Goal: Information Seeking & Learning: Learn about a topic

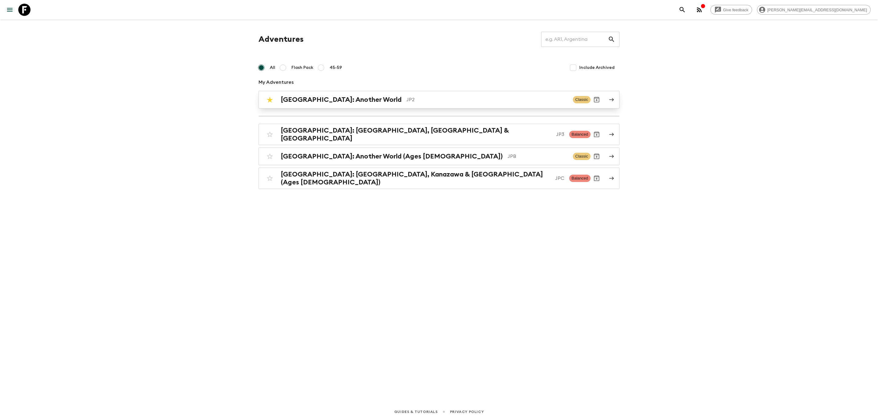
click at [370, 106] on link "[GEOGRAPHIC_DATA]: Another World JP2 Classic" at bounding box center [439, 100] width 361 height 18
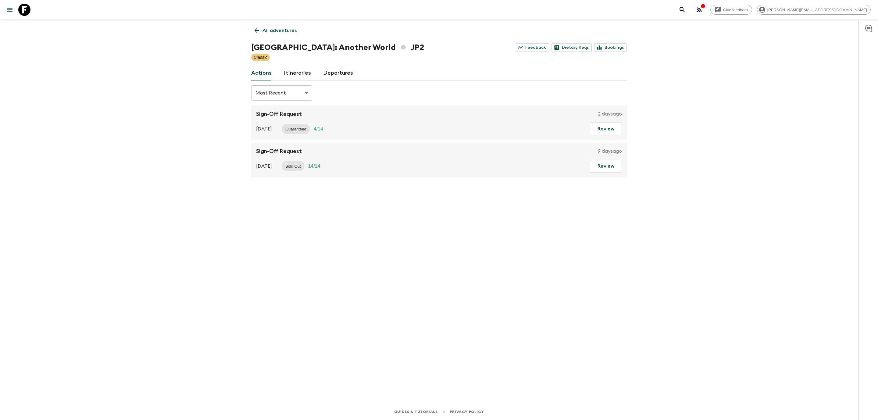
click at [338, 79] on link "Departures" at bounding box center [338, 73] width 30 height 15
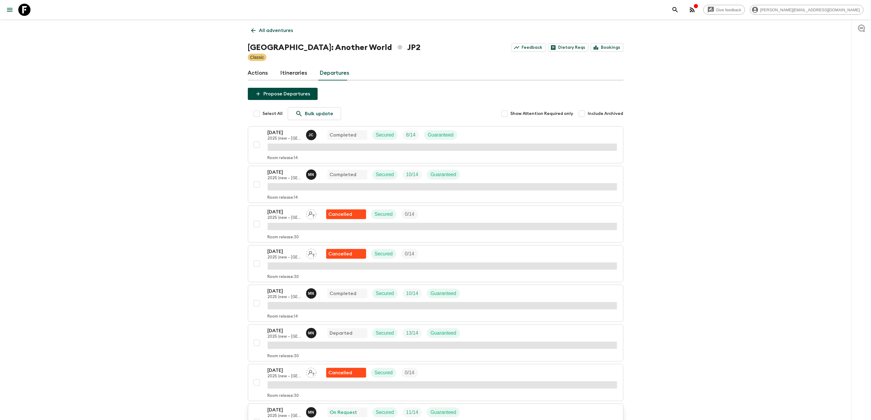
scroll to position [137, 0]
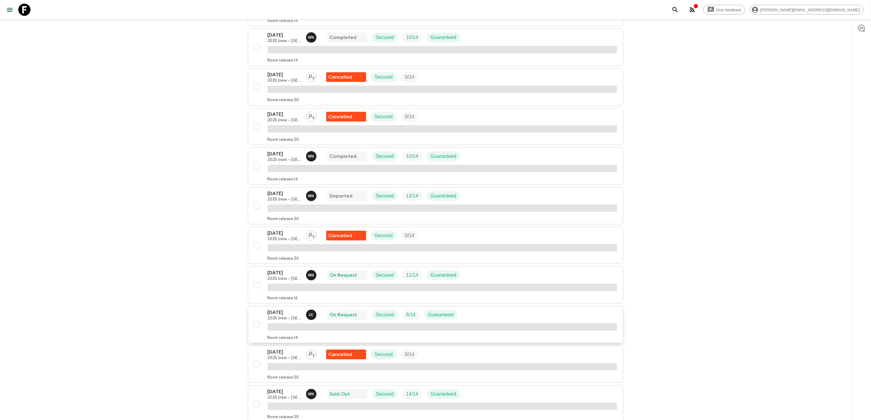
click at [287, 309] on button "[DATE] 2025 (new – Nara) [PERSON_NAME] On Request Secured 8 / 14 Guaranteed Roo…" at bounding box center [436, 324] width 376 height 37
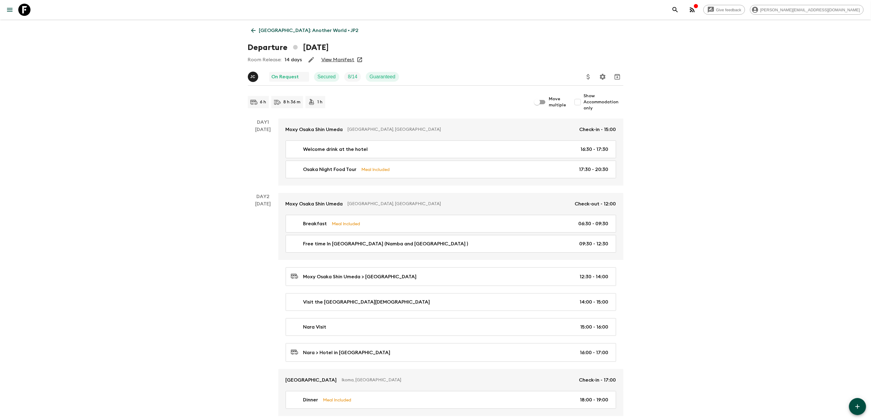
click at [337, 56] on div "Room Release: 14 days View Manifest" at bounding box center [436, 60] width 376 height 12
click at [337, 57] on link "View Manifest" at bounding box center [337, 60] width 33 height 6
